Goal: Check status: Check status

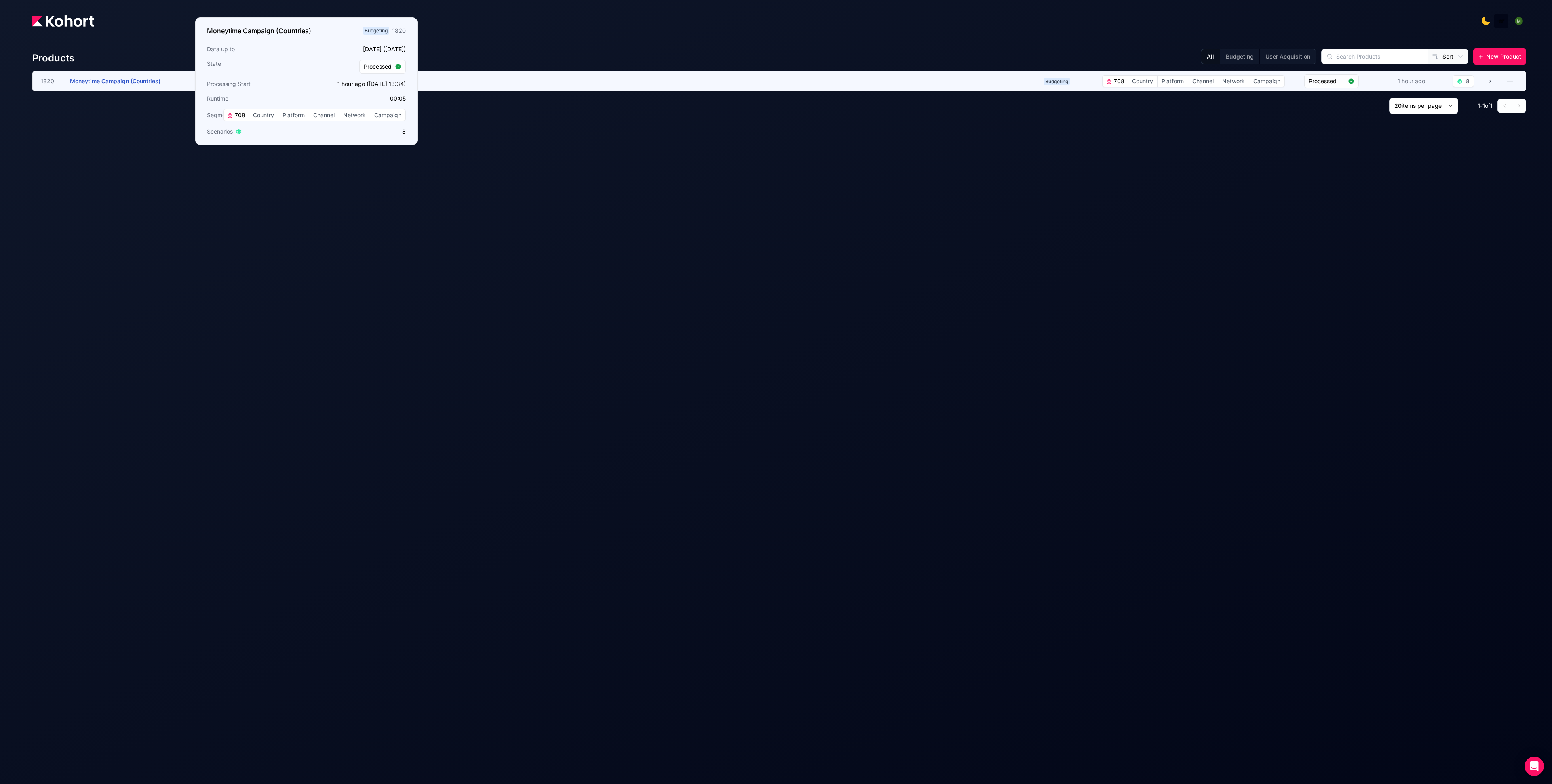
click at [150, 80] on span "Moneytime Campaign (Countries)" at bounding box center [115, 81] width 90 height 7
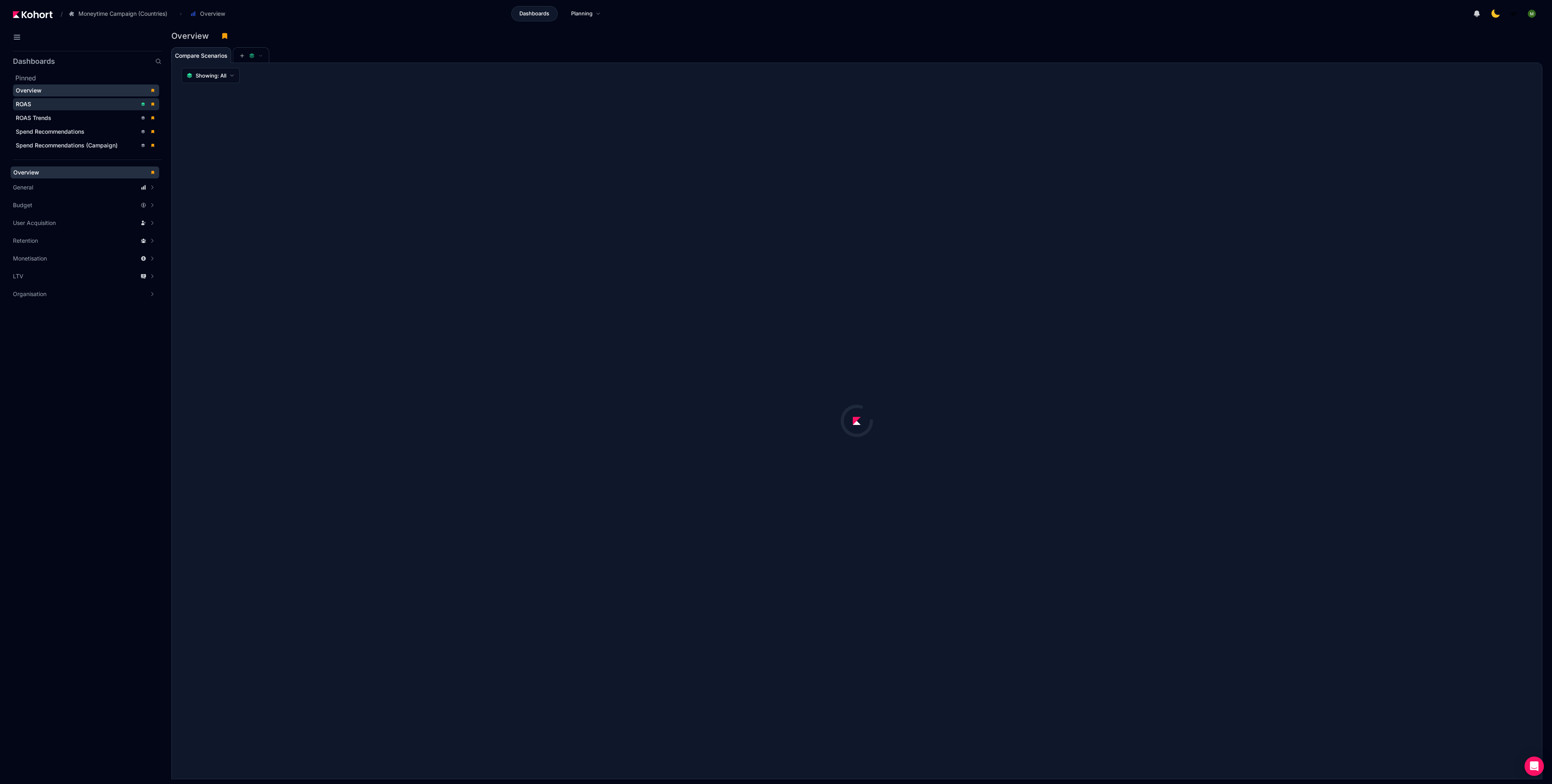
click at [104, 103] on div "ROAS" at bounding box center [77, 104] width 121 height 8
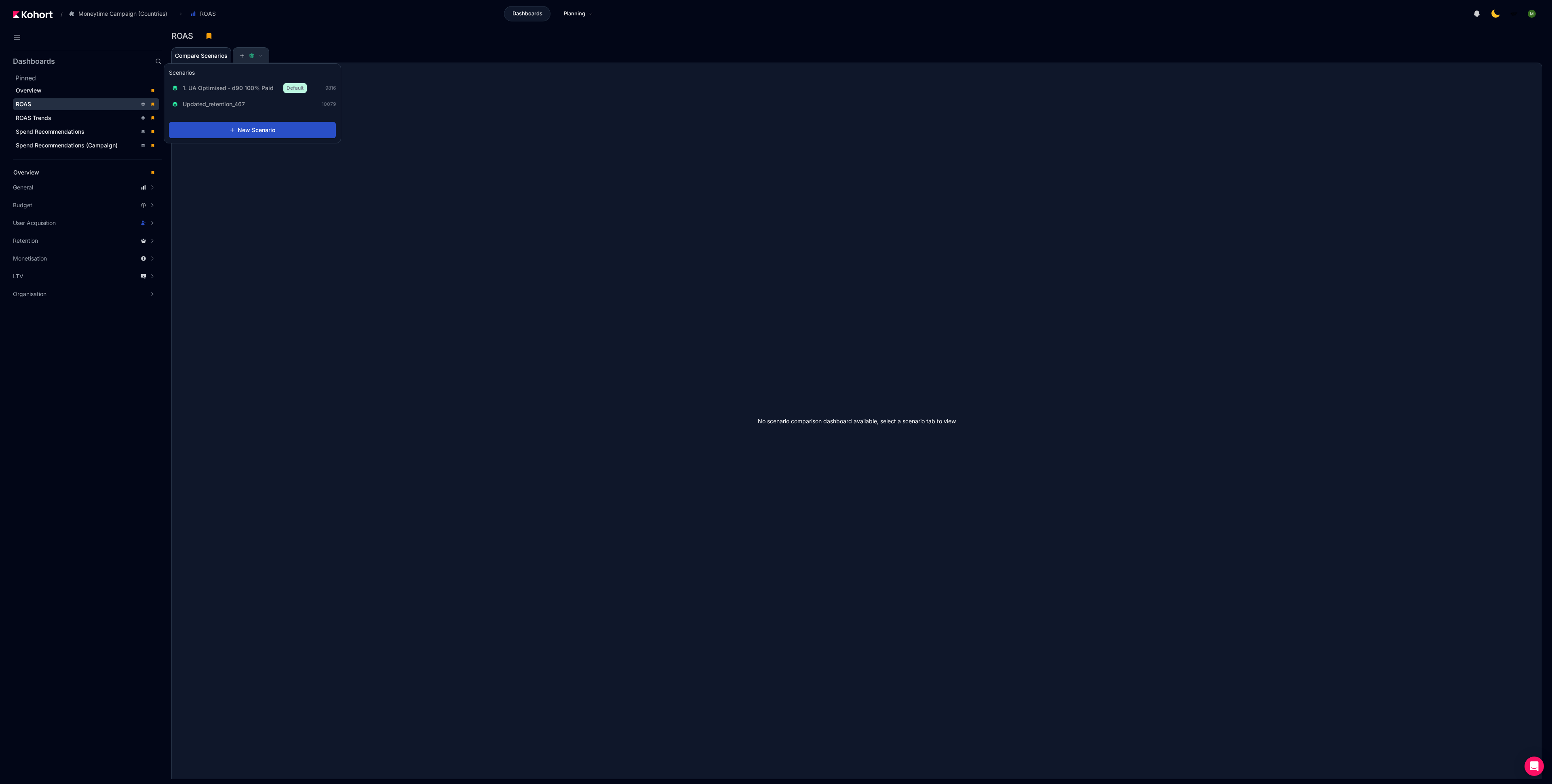
click at [250, 56] on icon at bounding box center [252, 56] width 5 height 2
click at [241, 84] on span "1. UA Optimised - d90 100% Paid" at bounding box center [228, 88] width 91 height 8
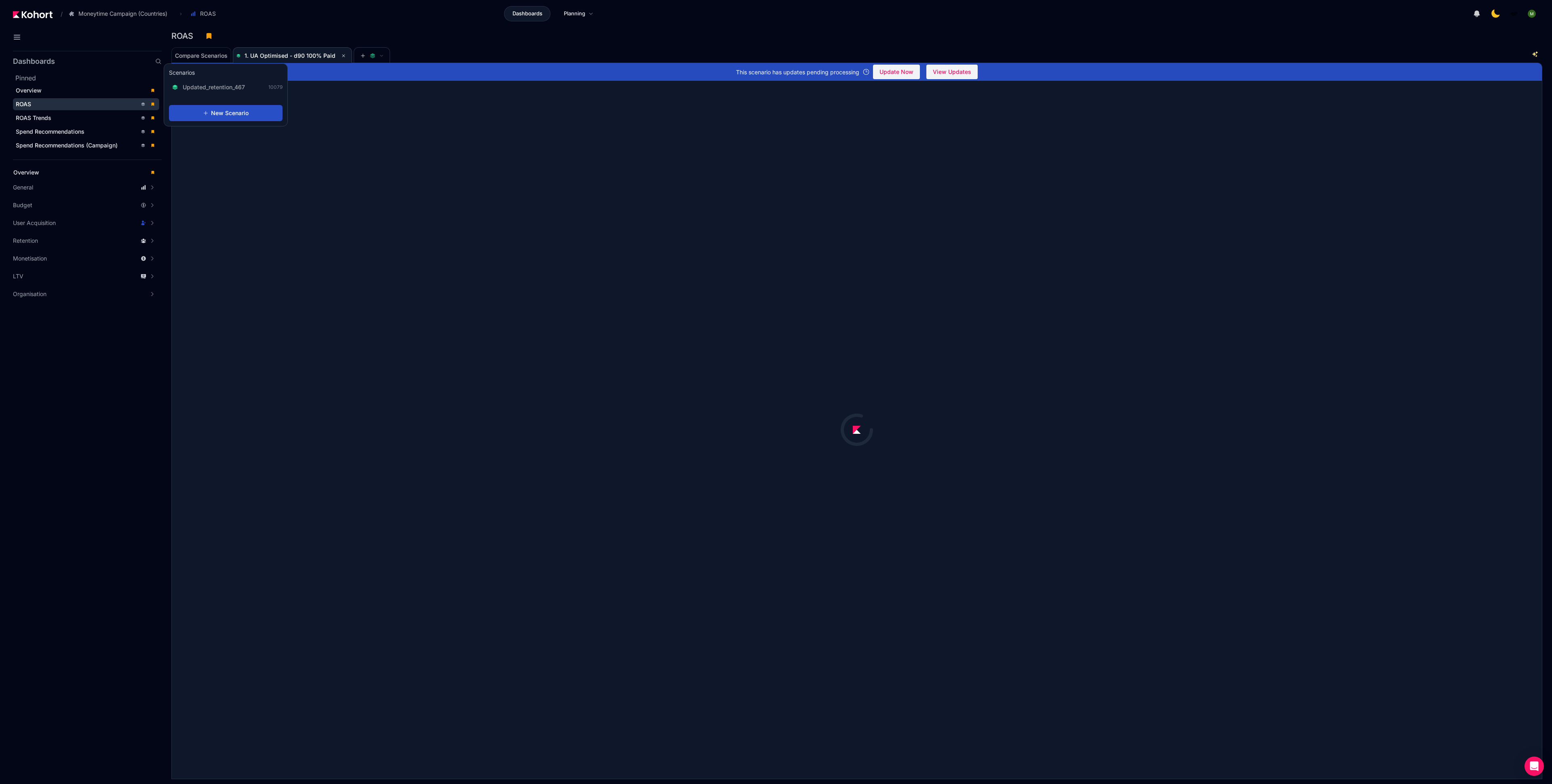
scroll to position [1, 0]
click at [920, 71] on span "undefined" at bounding box center [896, 72] width 46 height 14
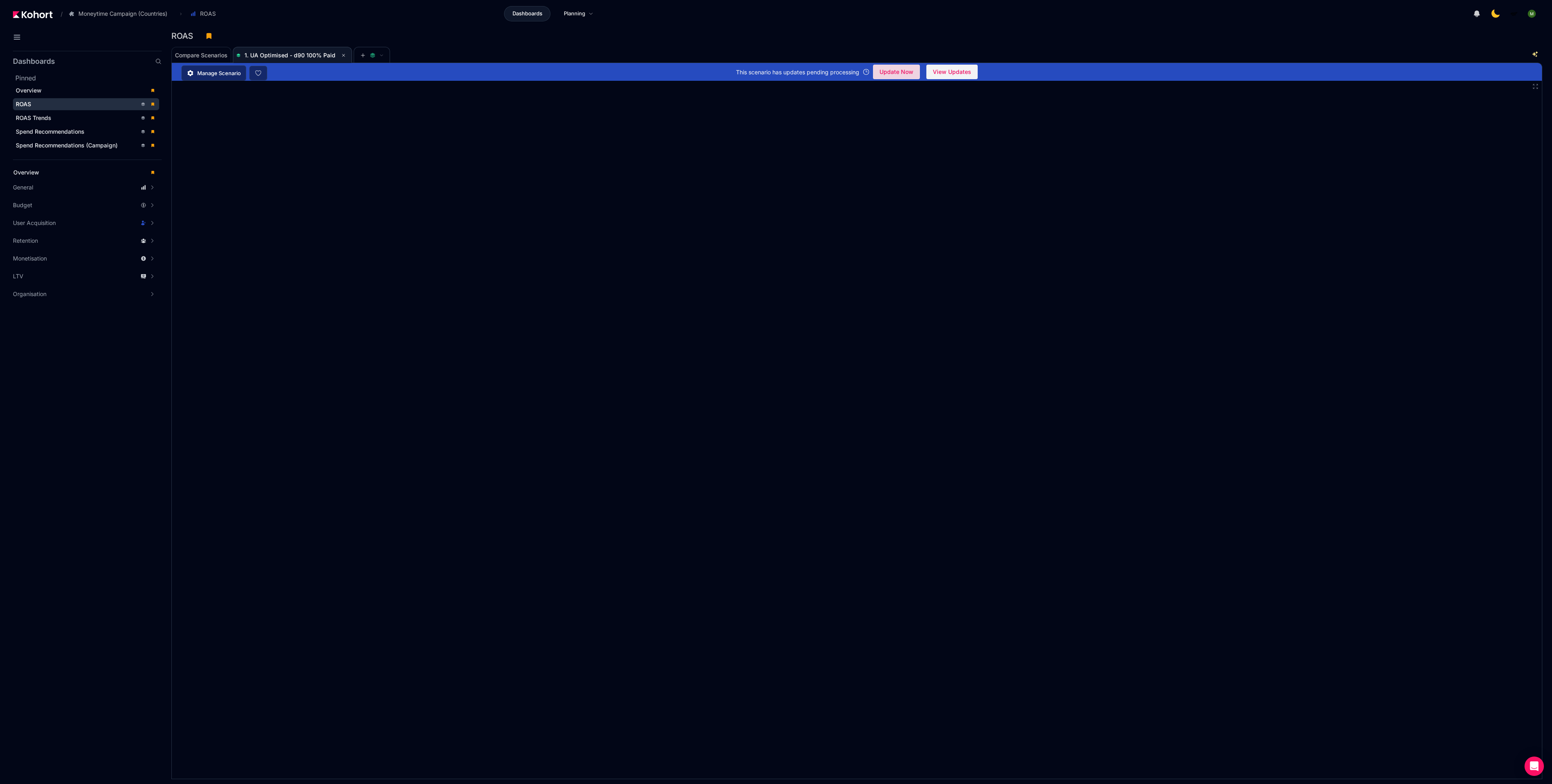
click at [893, 70] on span "Update Now" at bounding box center [896, 71] width 34 height 12
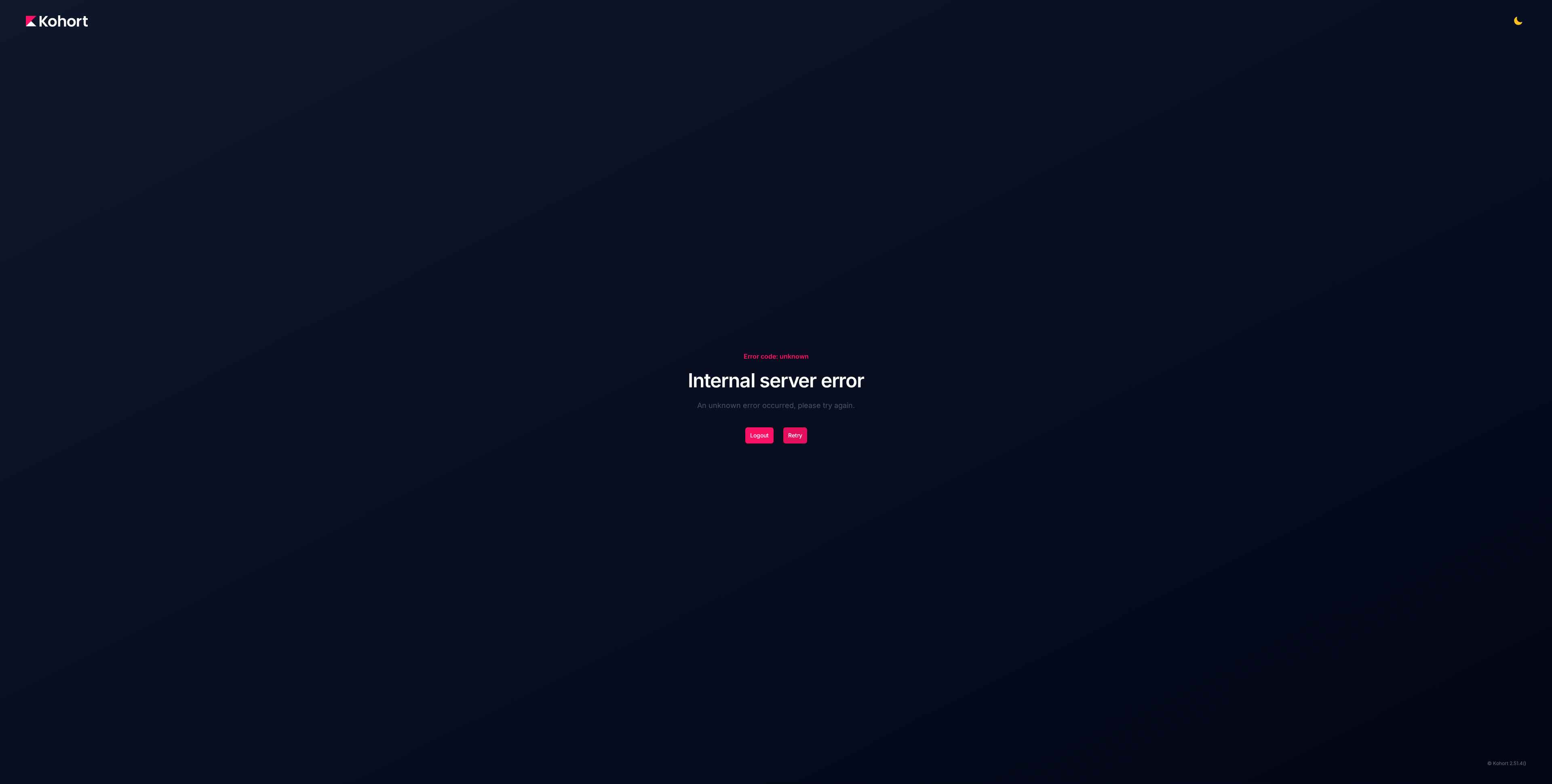
click at [801, 438] on button "Retry" at bounding box center [795, 436] width 24 height 16
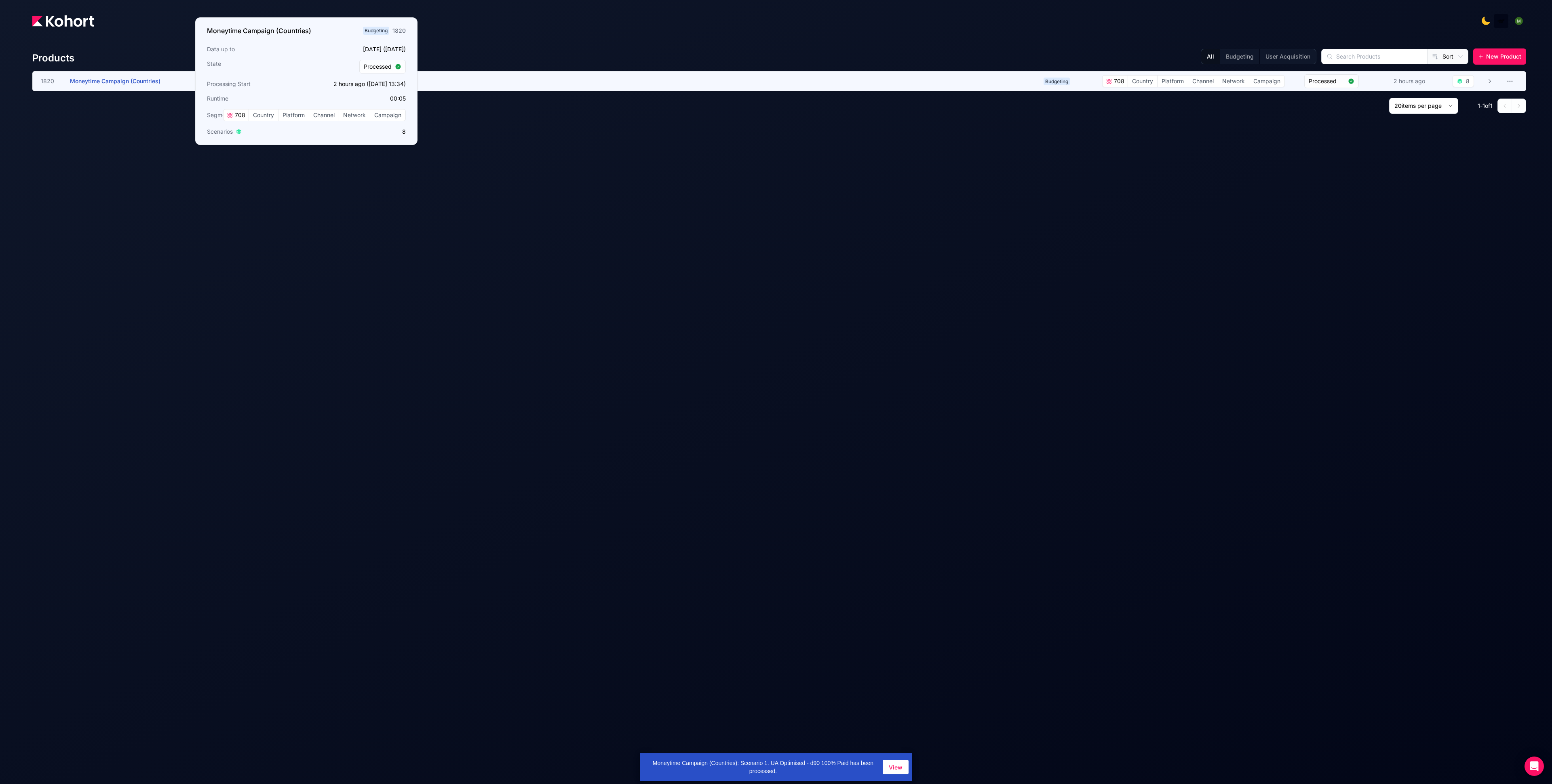
click at [132, 80] on span "Moneytime Campaign (Countries)" at bounding box center [115, 81] width 90 height 7
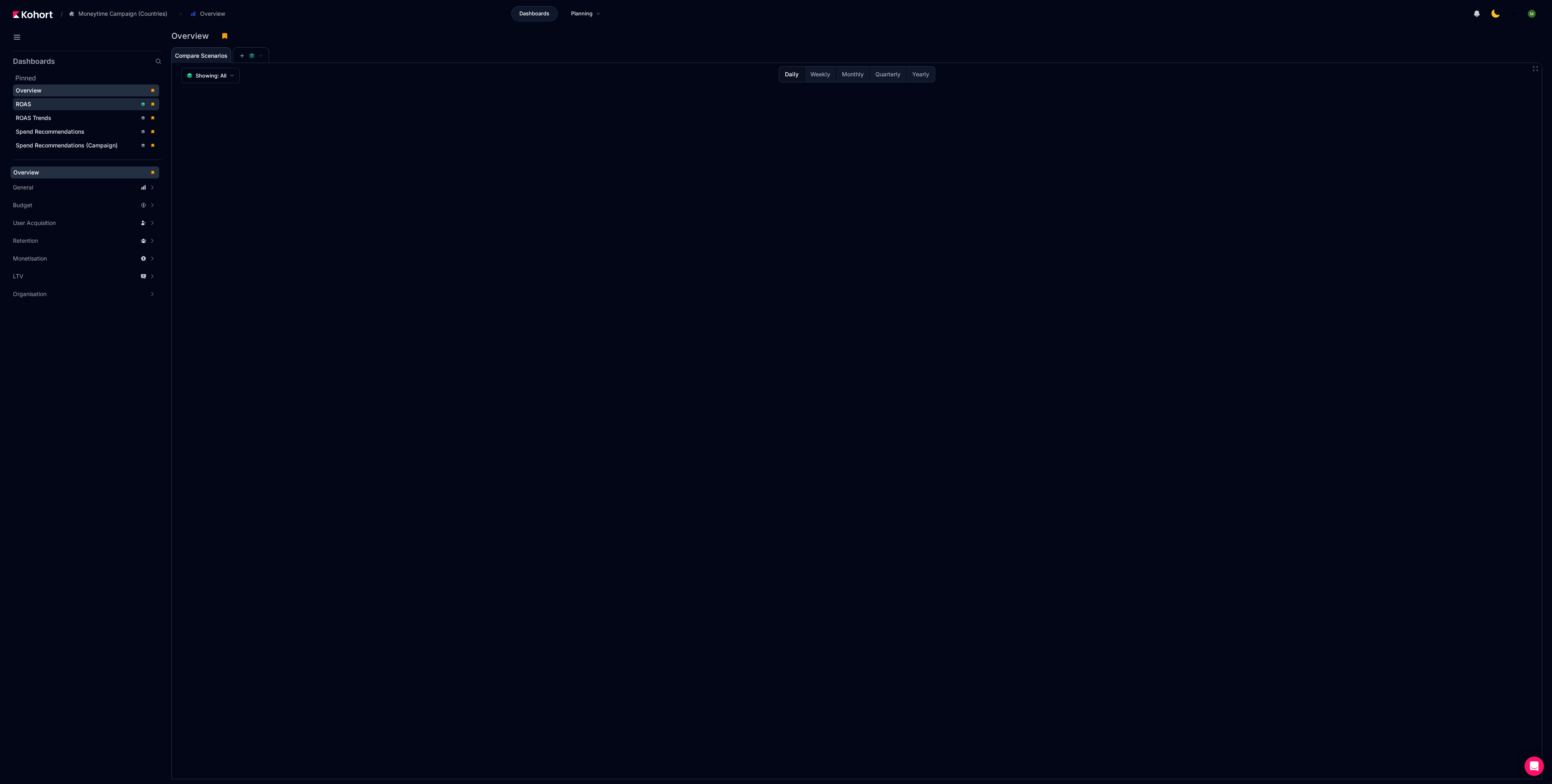
click at [84, 102] on div "ROAS" at bounding box center [77, 104] width 121 height 8
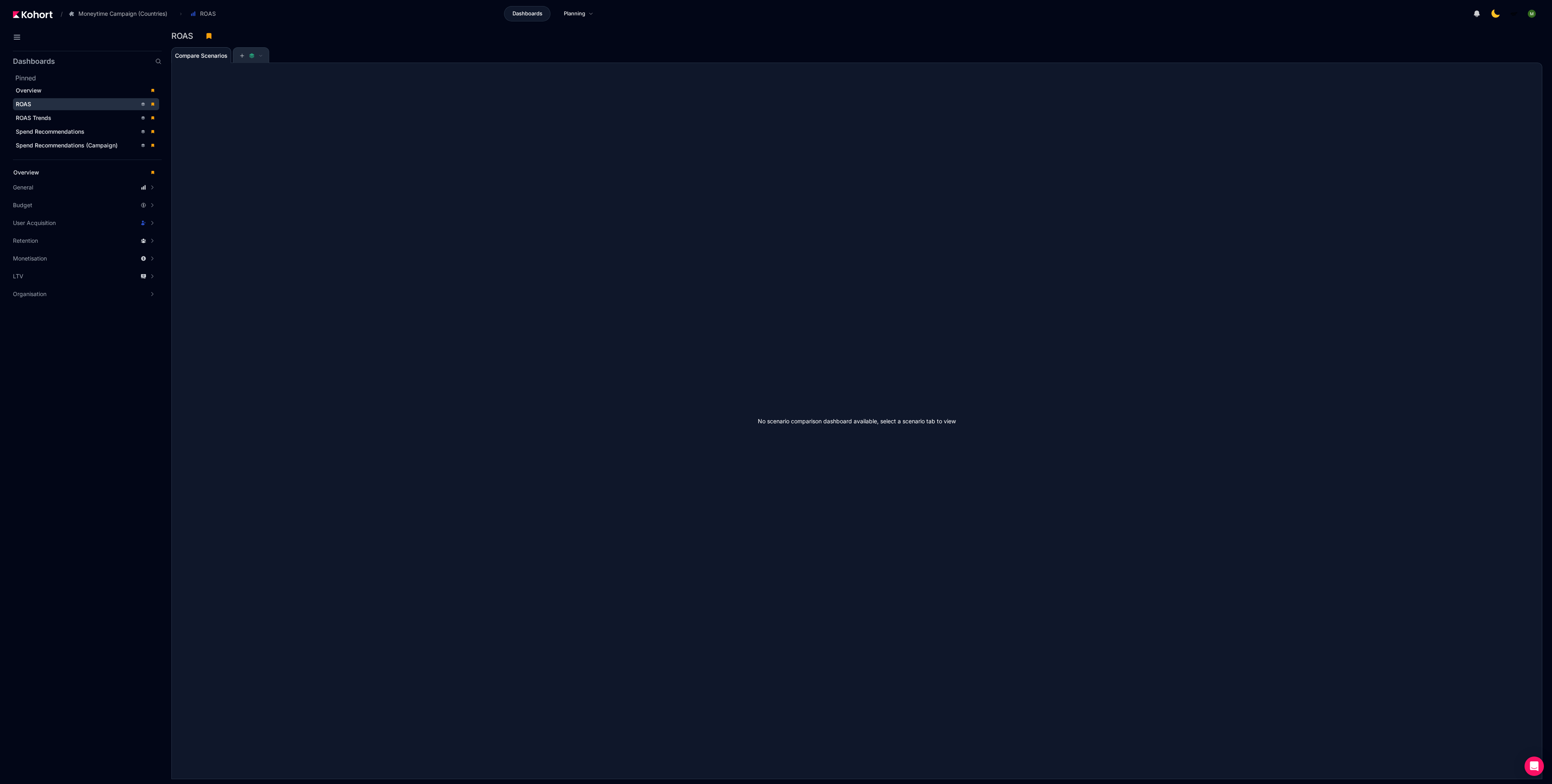
click at [256, 60] on button at bounding box center [251, 56] width 24 height 16
click at [246, 88] on span "1. UA Optimised - d90 100% Paid" at bounding box center [228, 88] width 91 height 8
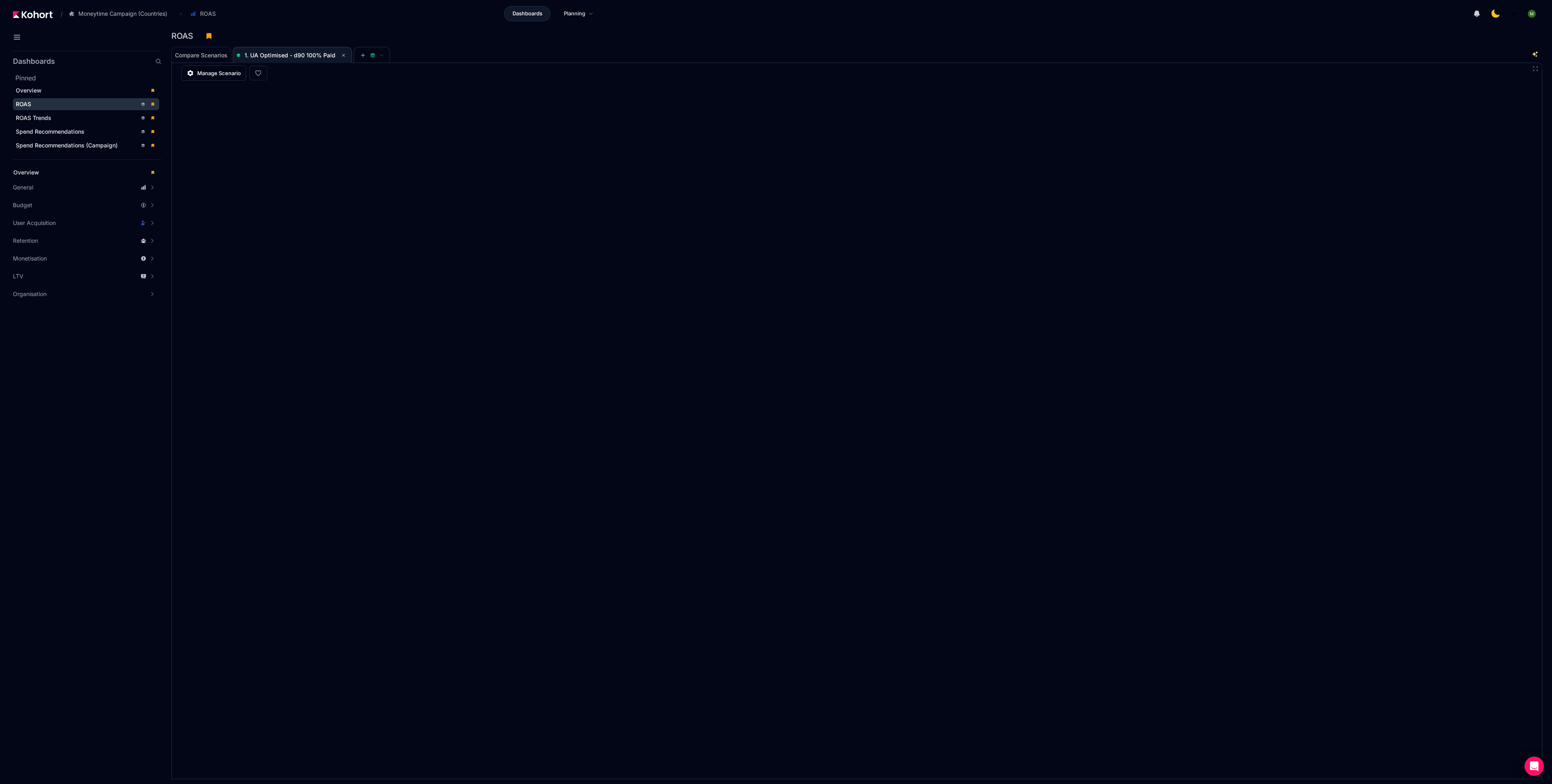
click at [1008, 51] on div "Compare Scenarios 1. UA Optimised - d90 100% Paid" at bounding box center [843, 54] width 1343 height 16
click at [1266, 35] on div "ROAS" at bounding box center [853, 35] width 1364 height 12
click at [694, 31] on div "ROAS" at bounding box center [853, 35] width 1364 height 12
click at [1247, 28] on header "/ Moneytime Campaign (Countries) Go to products list Moneytime Campaign (Countr…" at bounding box center [776, 15] width 1552 height 30
click at [1116, 34] on div "ROAS" at bounding box center [853, 35] width 1364 height 12
